Goal: Transaction & Acquisition: Purchase product/service

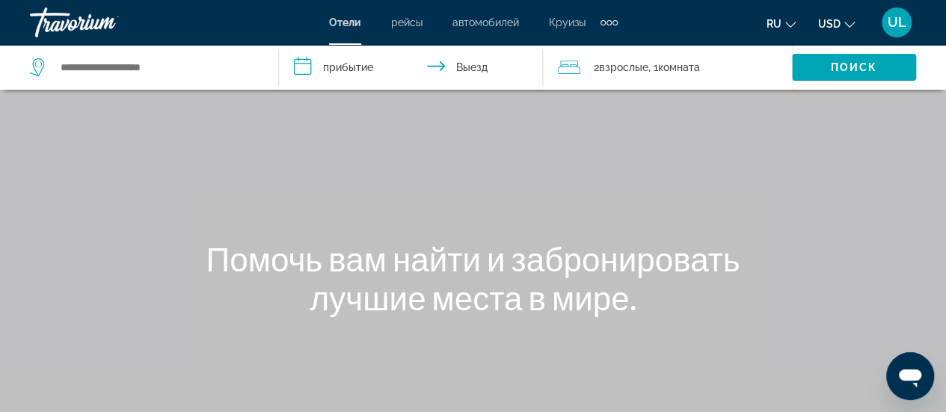
click at [420, 19] on span "рейсы" at bounding box center [406, 22] width 31 height 12
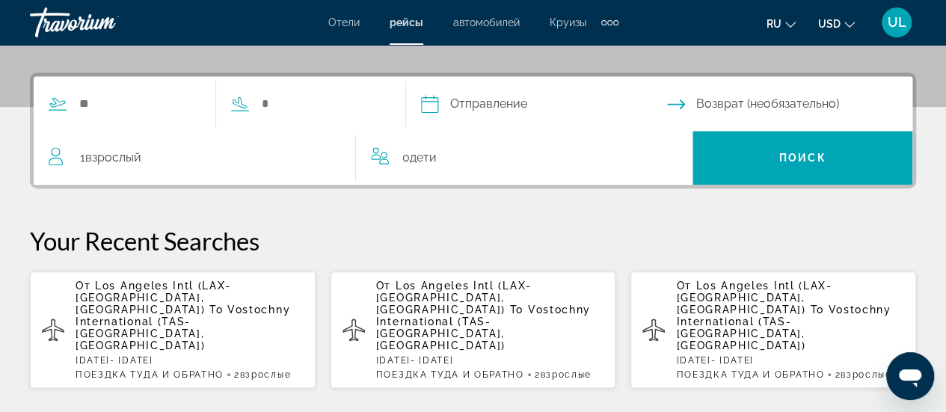
scroll to position [359, 0]
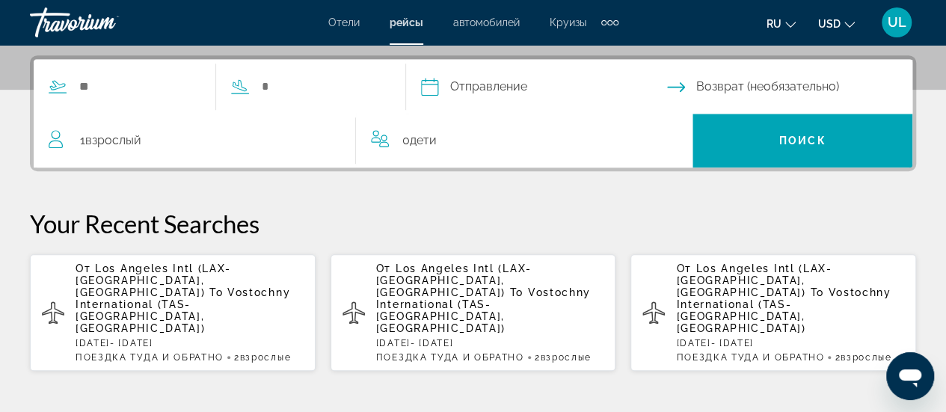
click at [139, 278] on span "Los Angeles Intl (LAX-[GEOGRAPHIC_DATA], [GEOGRAPHIC_DATA])" at bounding box center [154, 280] width 156 height 36
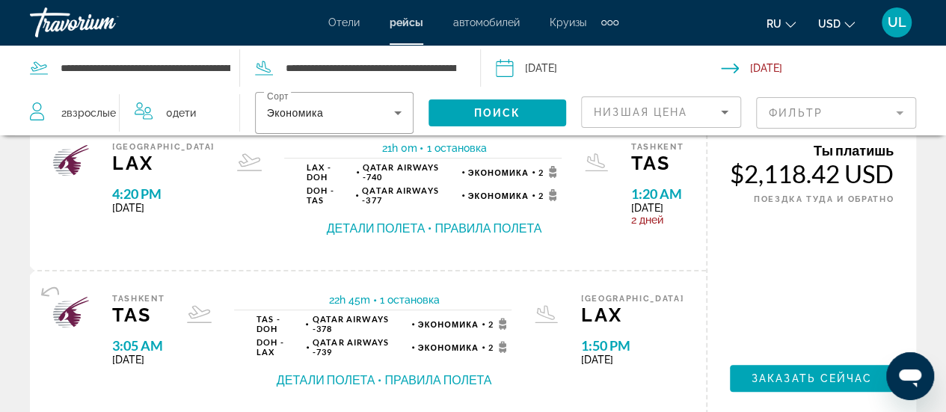
scroll to position [64, 0]
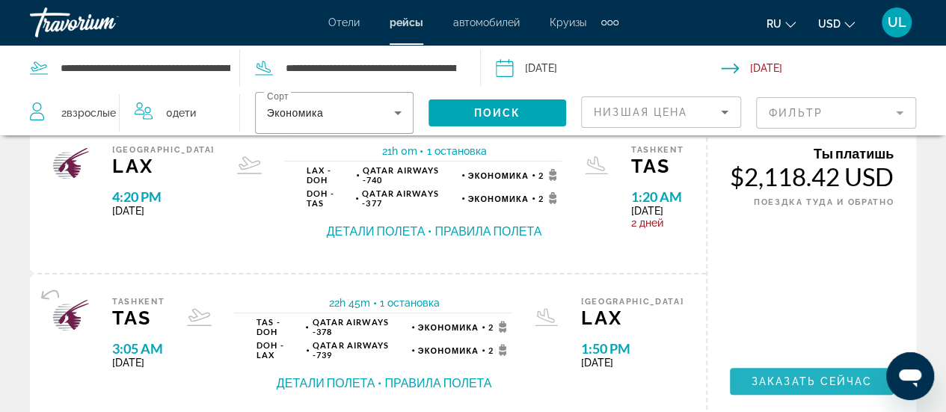
click at [797, 378] on span "Заказать сейчас" at bounding box center [811, 381] width 121 height 12
